Goal: Obtain resource: Obtain resource

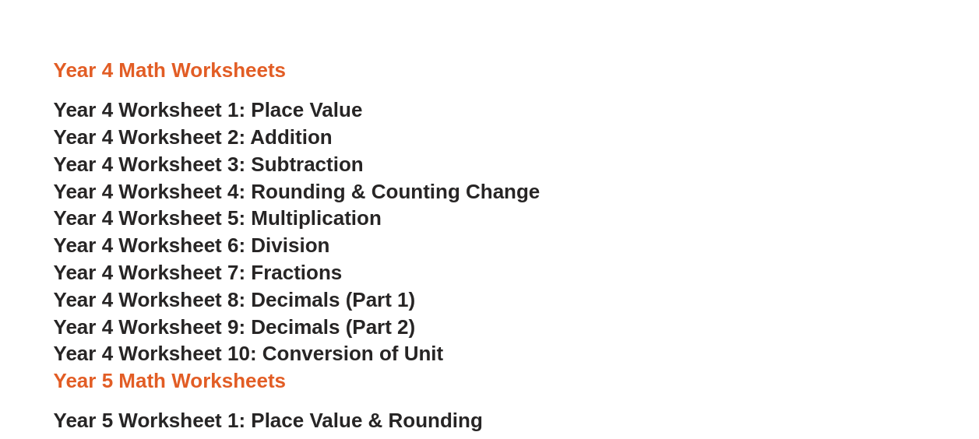
scroll to position [2259, 0]
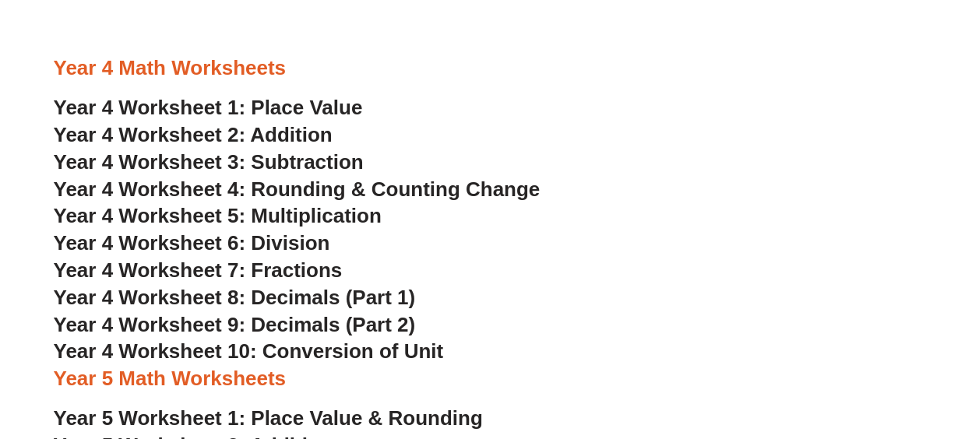
click at [283, 104] on span "Year 4 Worksheet 1: Place Value" at bounding box center [208, 107] width 309 height 23
click at [296, 134] on span "Year 4 Worksheet 2: Addition" at bounding box center [193, 134] width 279 height 23
click at [332, 160] on span "Year 4 Worksheet 3: Subtraction" at bounding box center [209, 161] width 310 height 23
click at [371, 187] on span "Year 4 Worksheet 4: Rounding & Counting Change" at bounding box center [297, 189] width 487 height 23
click at [349, 213] on span "Year 4 Worksheet 5: Multiplication" at bounding box center [218, 215] width 328 height 23
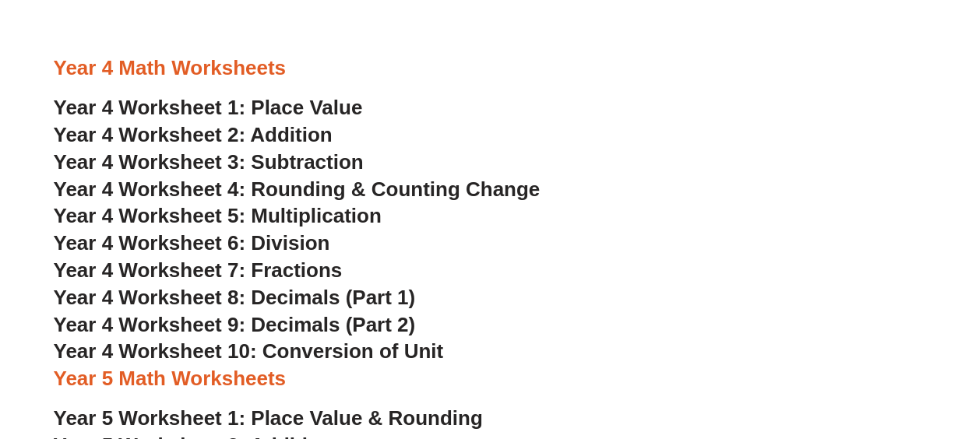
click at [293, 245] on span "Year 4 Worksheet 6: Division" at bounding box center [192, 242] width 277 height 23
click at [307, 263] on span "Year 4 Worksheet 7: Fractions" at bounding box center [198, 270] width 289 height 23
click at [307, 305] on span "Year 4 Worksheet 8: Decimals (Part 1)" at bounding box center [235, 297] width 362 height 23
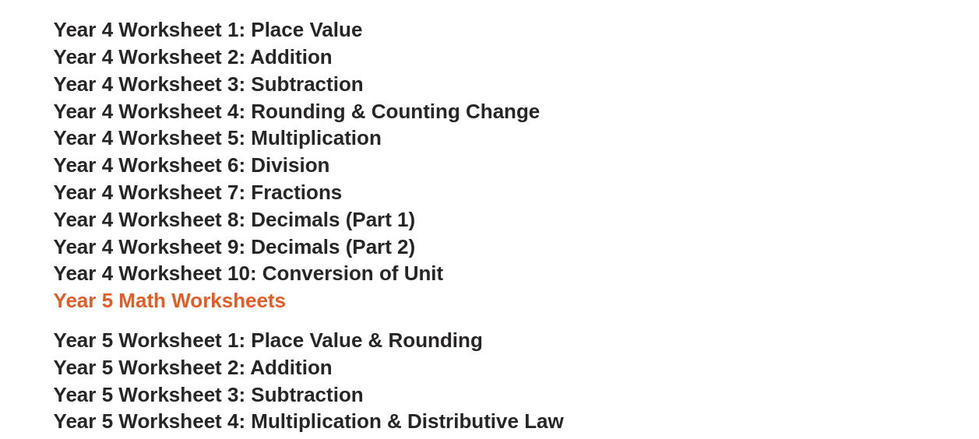
click at [365, 244] on span "Year 4 Worksheet 9: Decimals (Part 2)" at bounding box center [235, 246] width 362 height 23
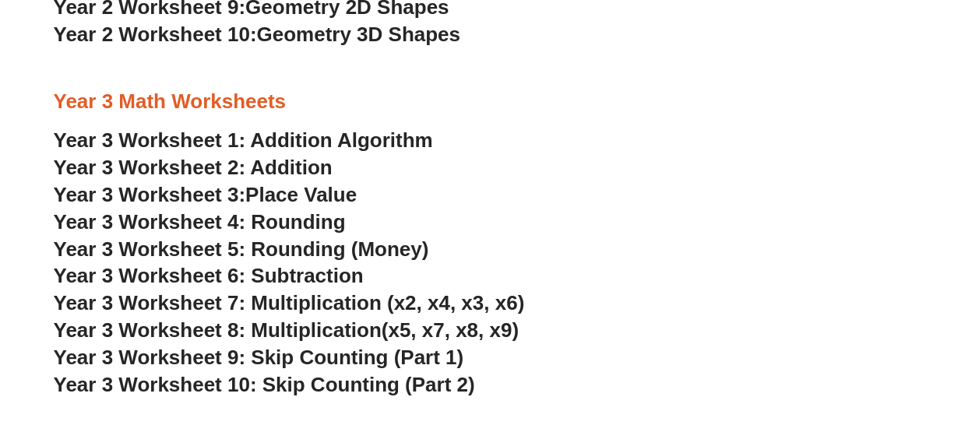
scroll to position [1870, 0]
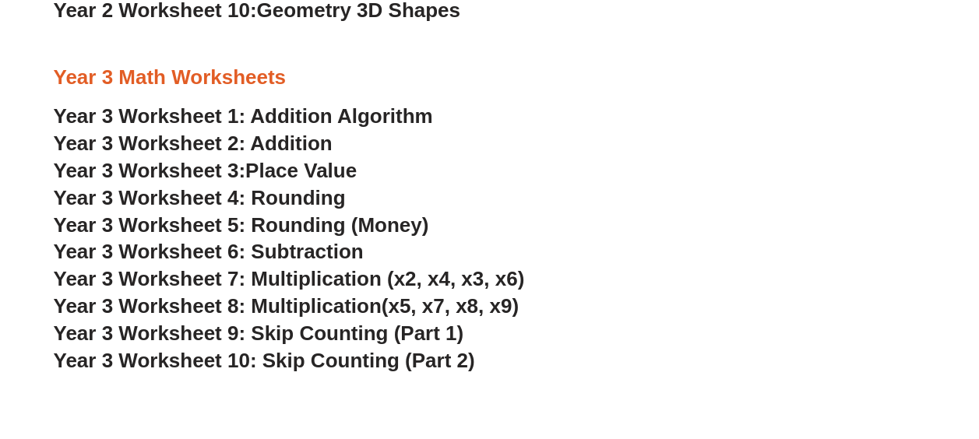
click at [322, 336] on span "Year 3 Worksheet 9: Skip Counting (Part 1)" at bounding box center [259, 333] width 411 height 23
